Goal: Ask a question

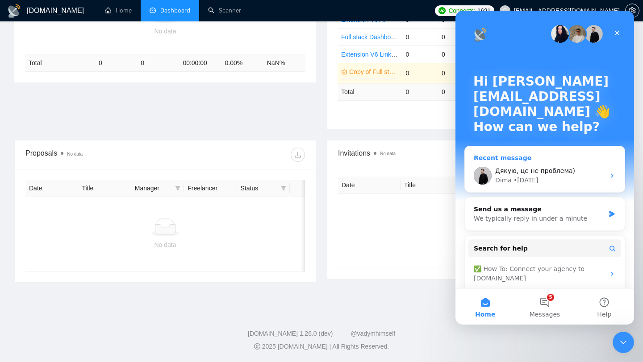
click at [523, 174] on span "Дякую, це не проблема)" at bounding box center [535, 170] width 80 height 7
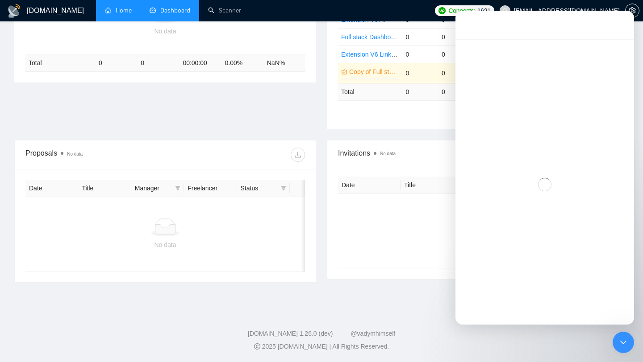
click at [124, 13] on link "Home" at bounding box center [118, 11] width 27 height 8
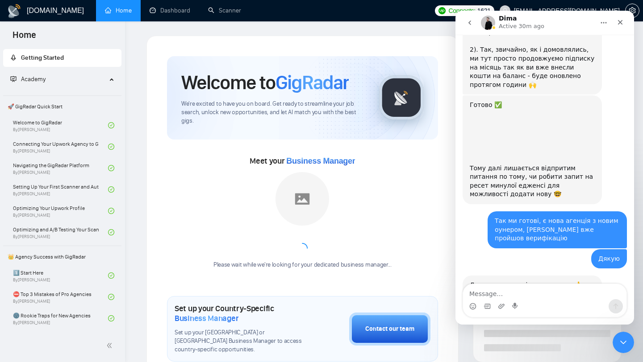
scroll to position [513, 0]
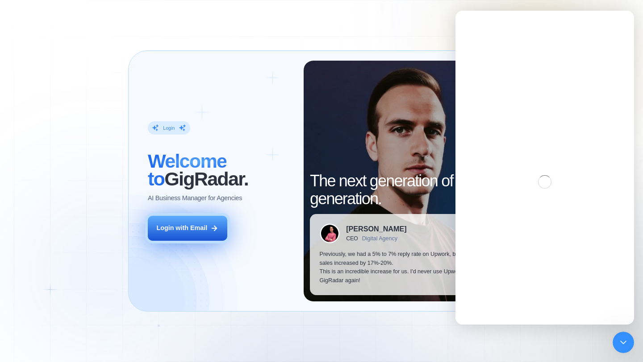
click at [197, 224] on button "Login with Email" at bounding box center [187, 228] width 79 height 25
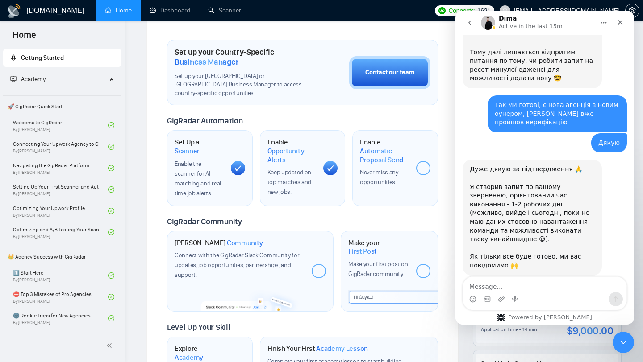
scroll to position [479, 0]
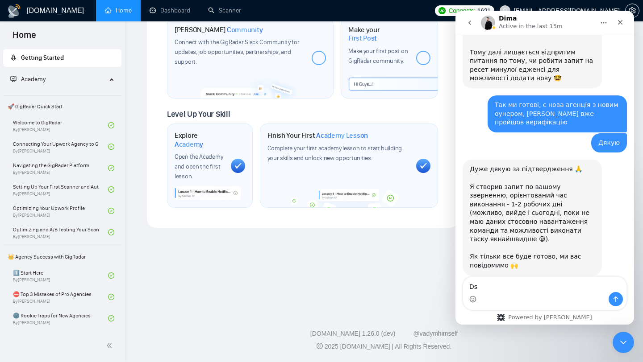
type textarea "D"
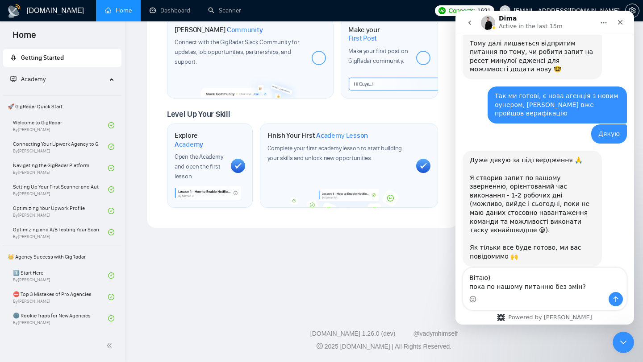
click at [470, 286] on textarea "Вітаю) пока по нашому питанню без змін?" at bounding box center [544, 280] width 163 height 24
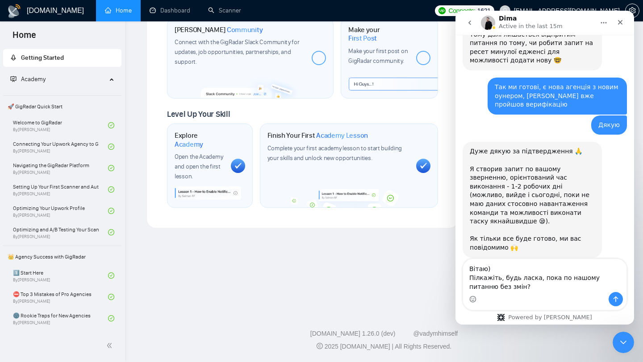
click at [479, 279] on textarea "Вітаю) Пілкажіть, будь ласка, пока по нашому питанню без змін?" at bounding box center [544, 275] width 163 height 33
click at [520, 291] on textarea "Вітаю) Підкажіть, будь ласка, пока по нашому питанню без змін?" at bounding box center [544, 275] width 163 height 33
type textarea "Вітаю) Підкажіть, будь ласка, пока по нашому питанню без змін?"
click at [619, 299] on button "Send a message…" at bounding box center [615, 299] width 14 height 14
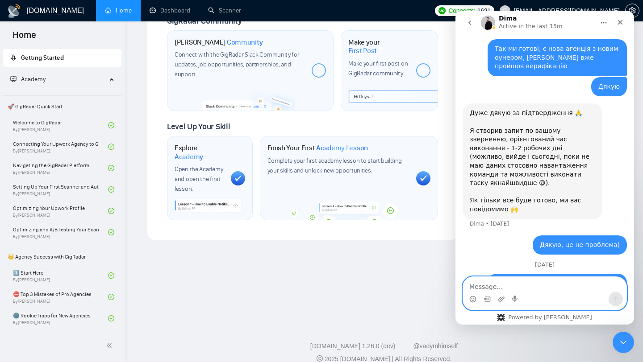
scroll to position [479, 0]
